Goal: Use online tool/utility: Utilize a website feature to perform a specific function

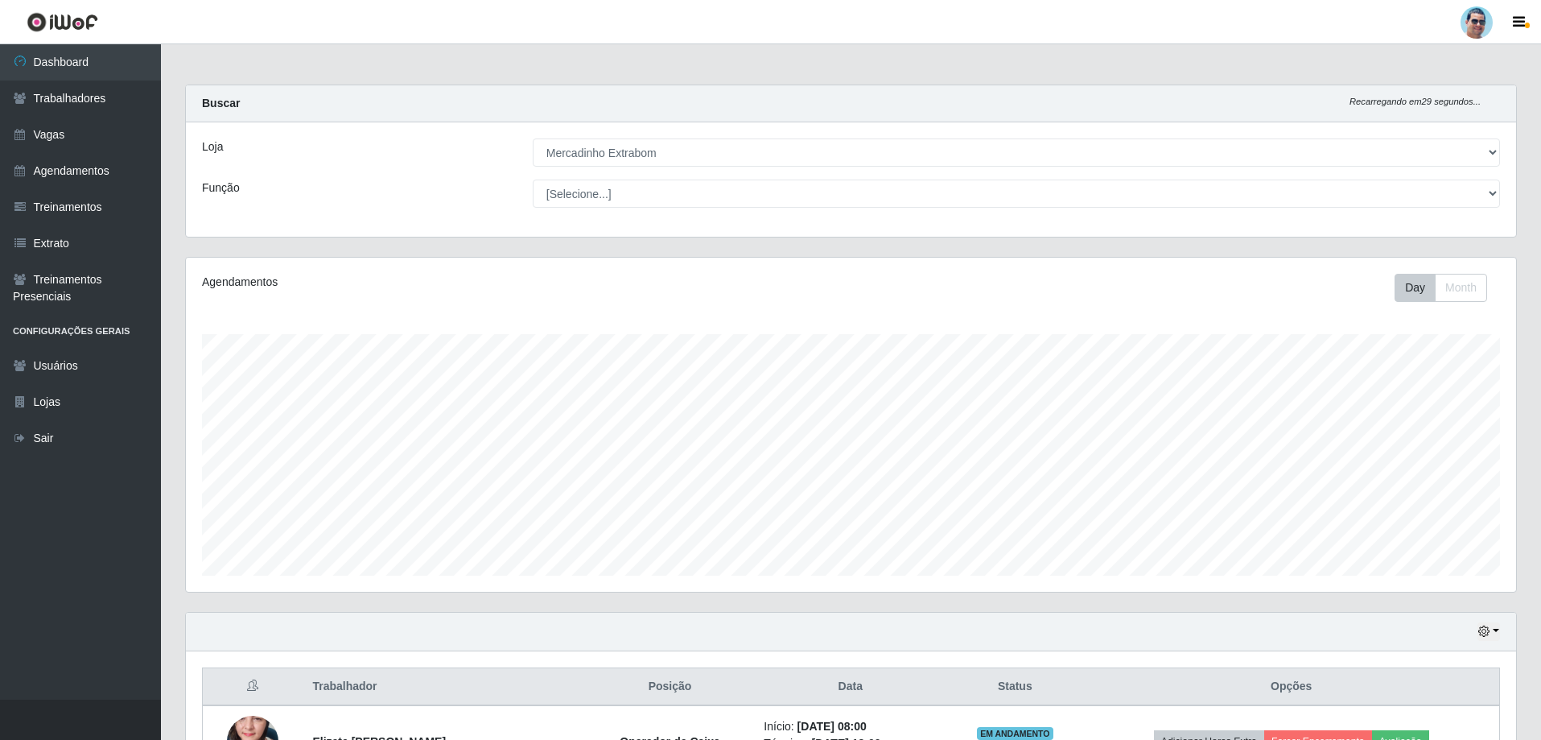
select select "175"
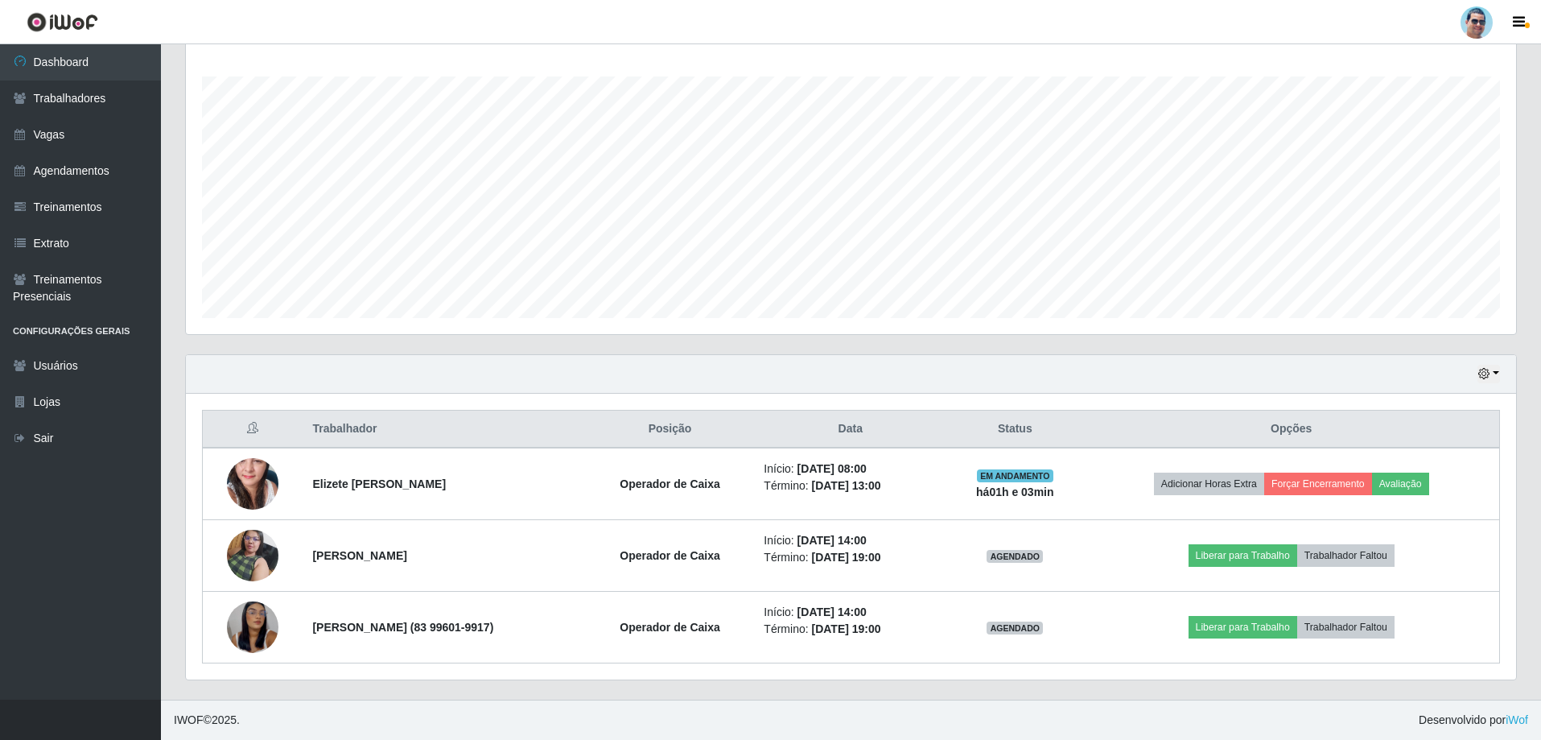
scroll to position [334, 1331]
click at [1494, 375] on button "button" at bounding box center [1489, 374] width 23 height 19
click at [1452, 496] on button "1 Semana" at bounding box center [1435, 504] width 127 height 34
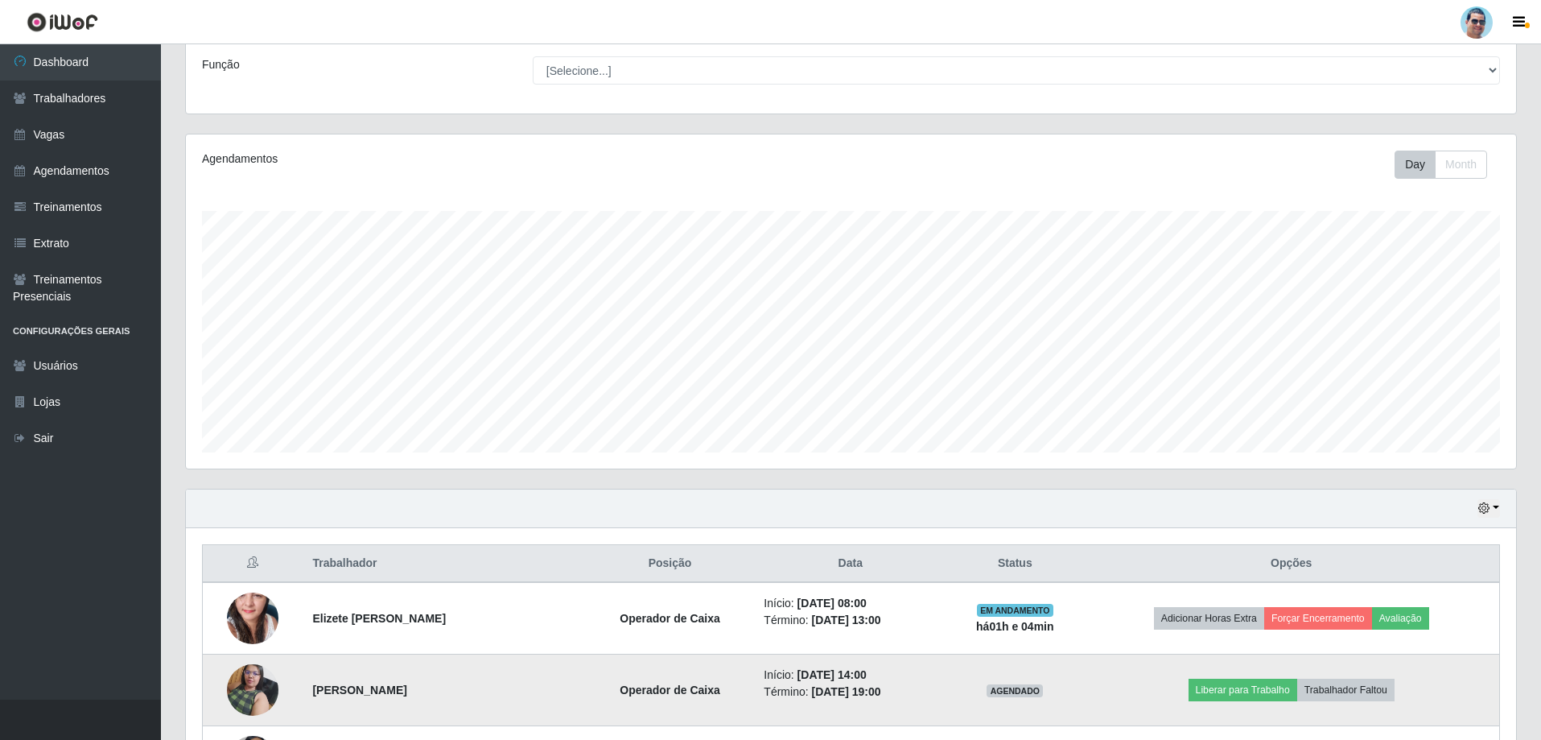
scroll to position [258, 0]
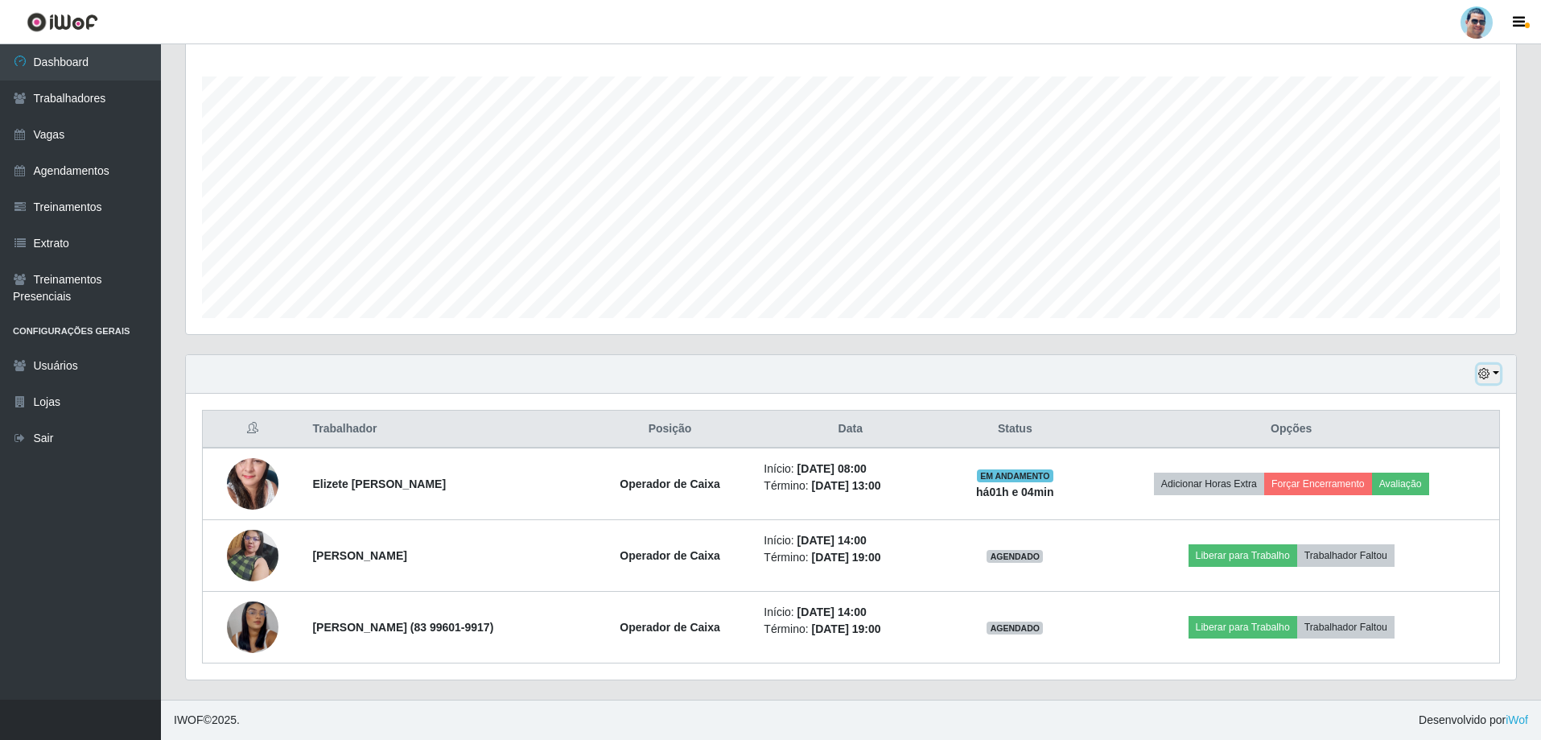
click at [1498, 373] on button "button" at bounding box center [1489, 374] width 23 height 19
click at [1435, 463] on button "3 dias" at bounding box center [1435, 470] width 127 height 34
click at [1489, 371] on icon "button" at bounding box center [1484, 373] width 11 height 11
click at [1435, 499] on button "1 Semana" at bounding box center [1435, 504] width 127 height 34
click at [1496, 371] on button "button" at bounding box center [1489, 374] width 23 height 19
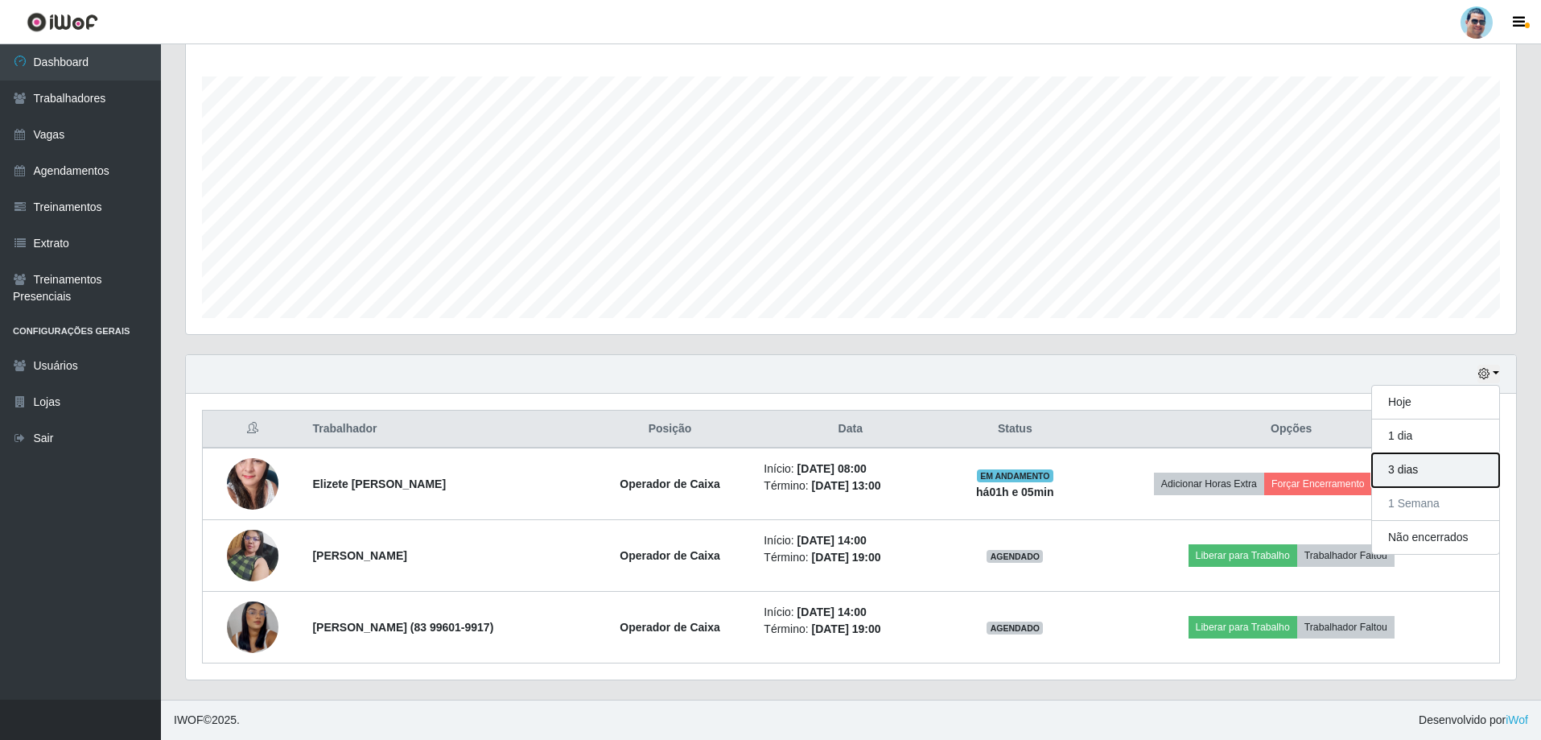
click at [1424, 457] on button "3 dias" at bounding box center [1435, 470] width 127 height 34
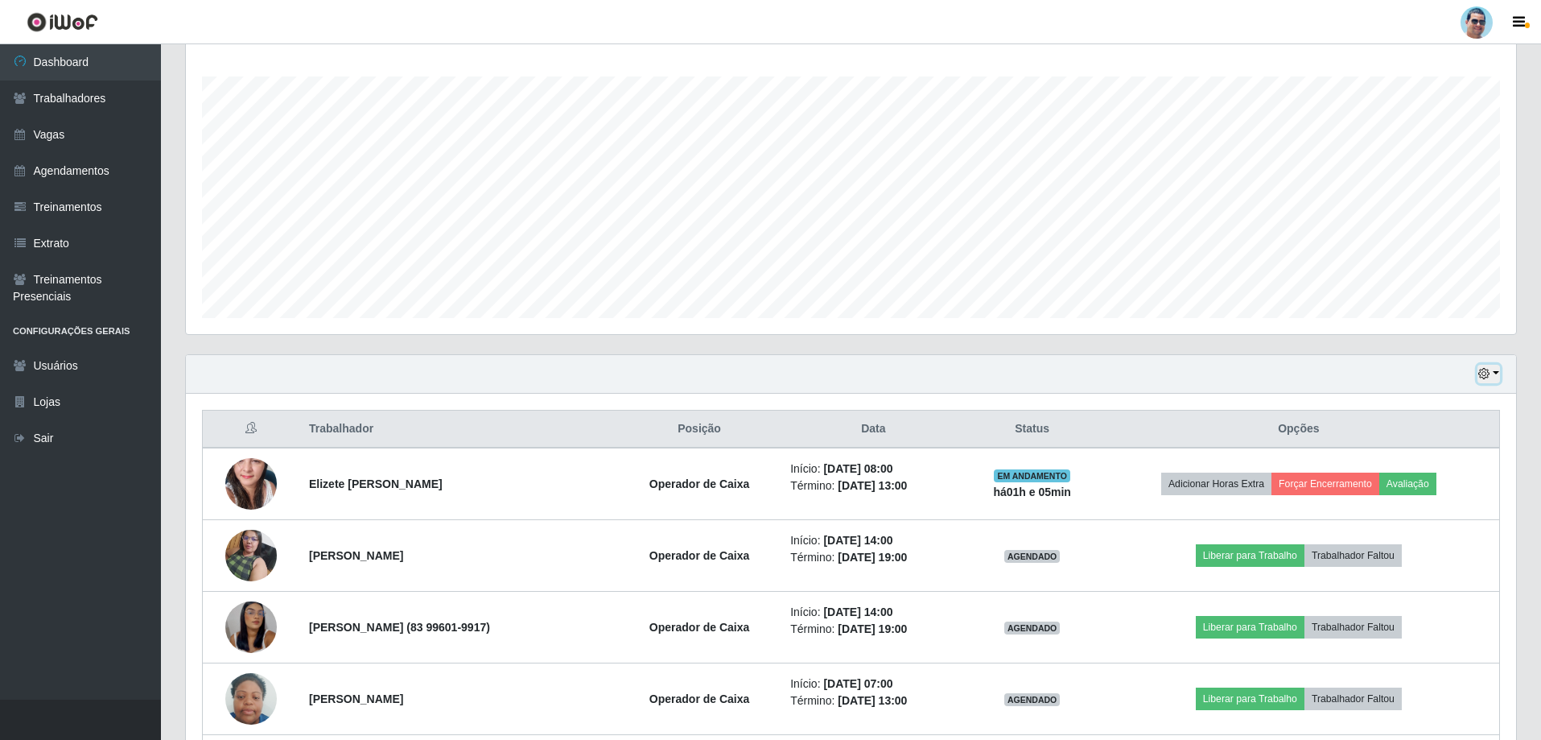
click at [1488, 369] on icon "button" at bounding box center [1484, 373] width 11 height 11
click at [1442, 500] on button "1 Semana" at bounding box center [1435, 504] width 127 height 34
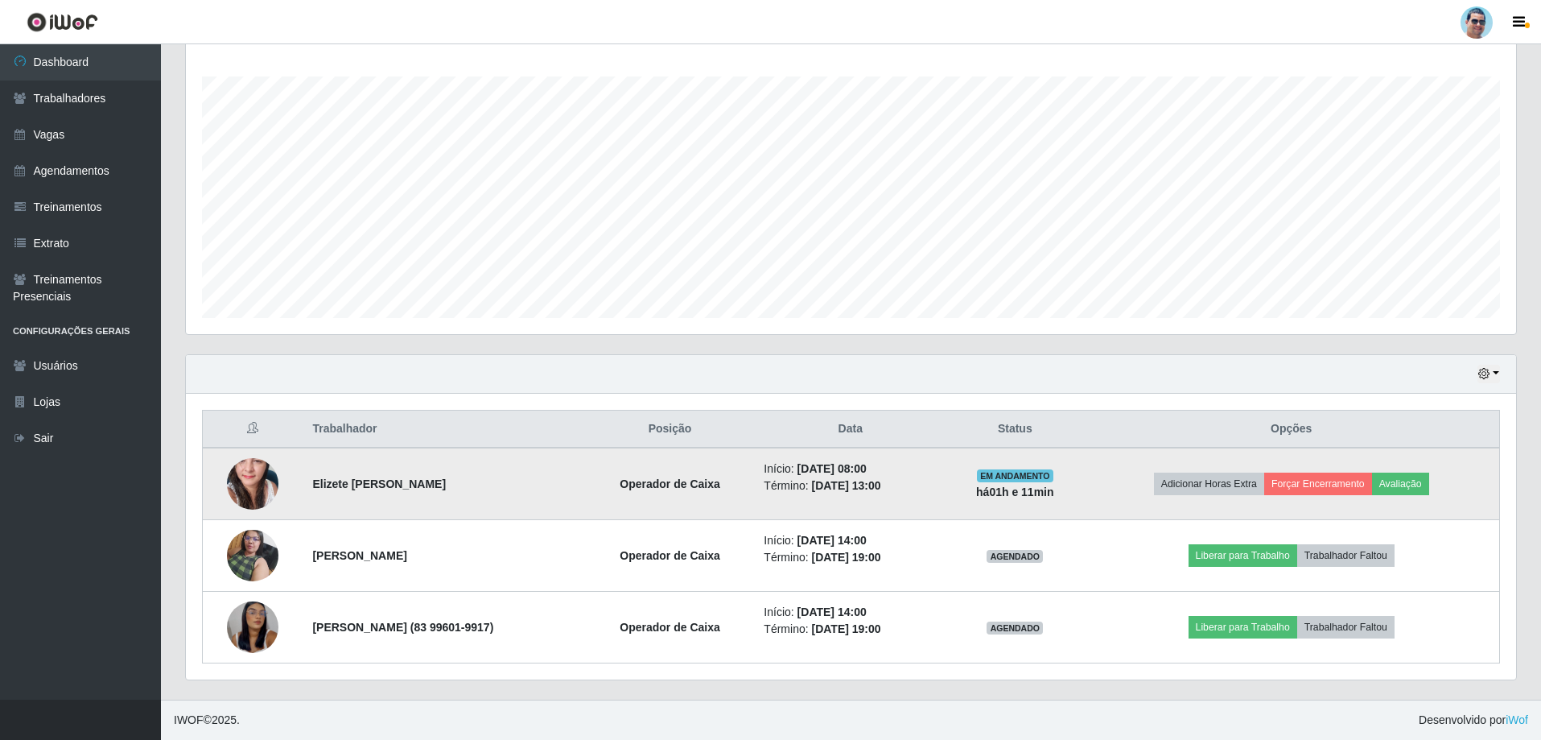
scroll to position [1474, 0]
